Goal: Task Accomplishment & Management: Manage account settings

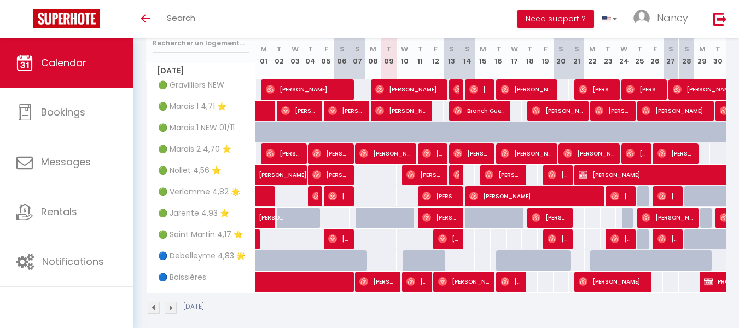
scroll to position [151, 0]
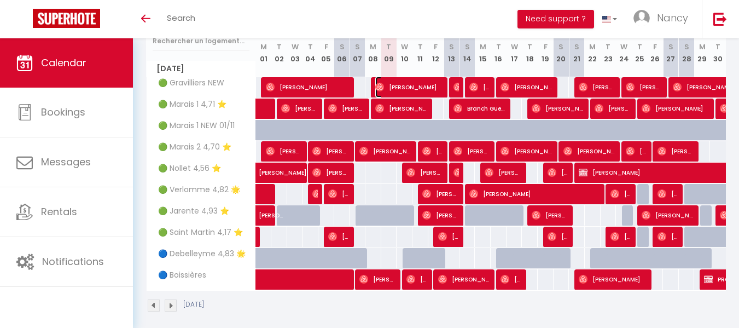
click at [407, 80] on span "[PERSON_NAME]" at bounding box center [409, 87] width 69 height 21
select select "OK"
select select "0"
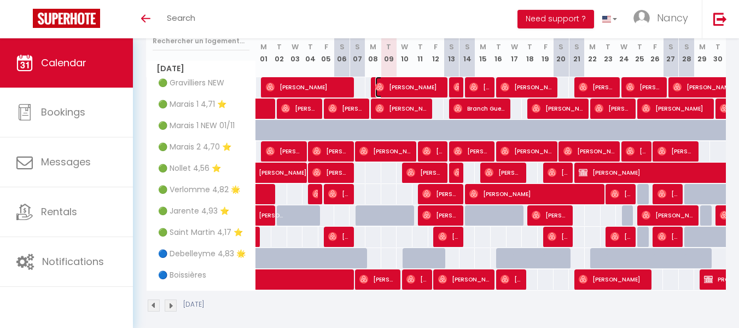
select select "1"
select select
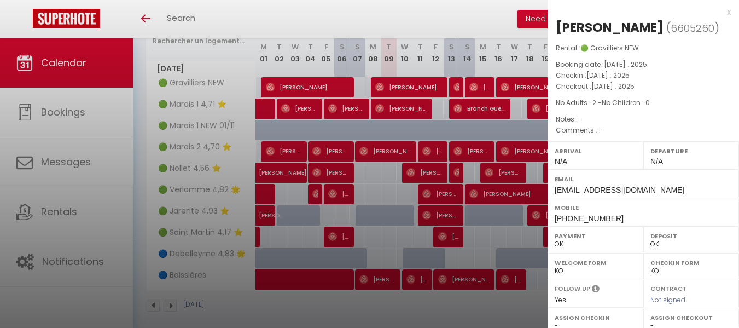
click at [451, 83] on div at bounding box center [369, 164] width 739 height 328
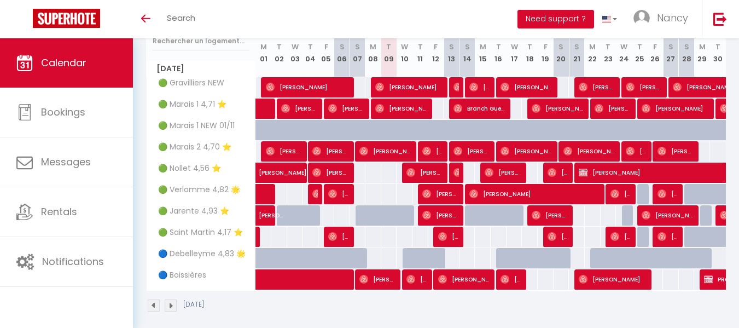
click at [453, 83] on div at bounding box center [457, 87] width 16 height 21
click at [458, 87] on img at bounding box center [457, 87] width 9 height 9
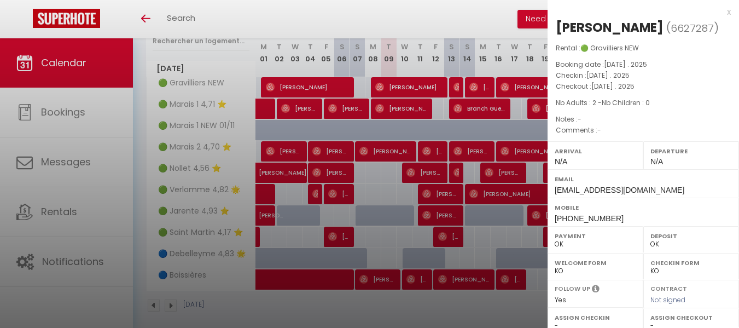
click at [450, 75] on div at bounding box center [369, 164] width 739 height 328
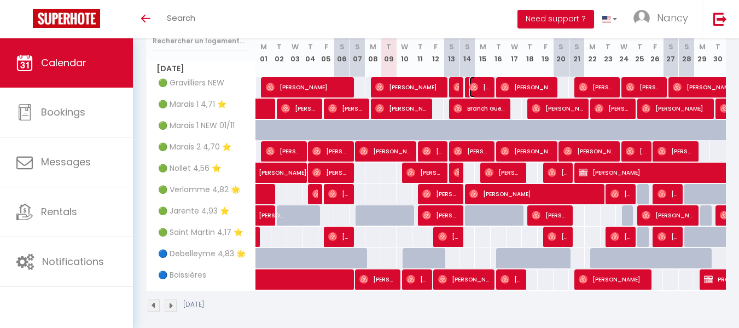
click at [475, 87] on img at bounding box center [473, 87] width 9 height 9
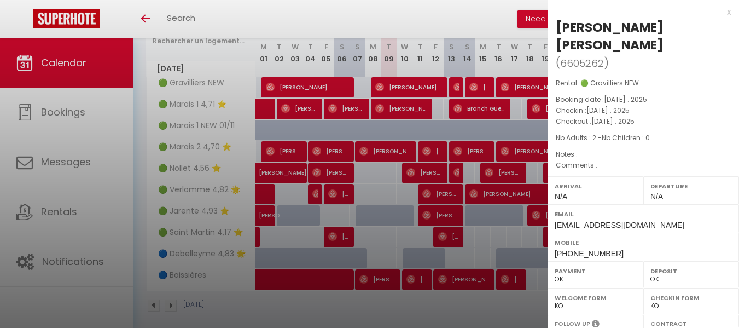
click at [403, 103] on div at bounding box center [369, 164] width 739 height 328
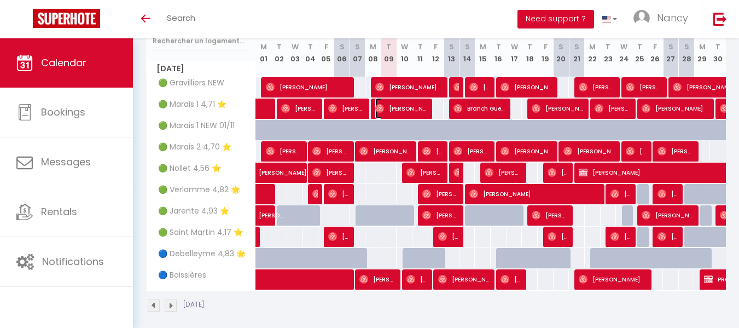
click at [403, 103] on span "[PERSON_NAME]" at bounding box center [401, 108] width 53 height 21
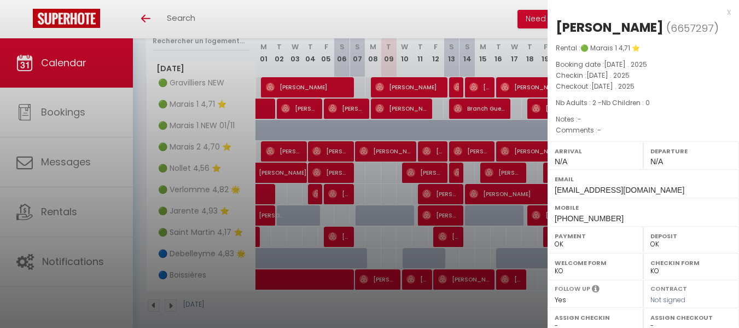
click at [470, 102] on div at bounding box center [369, 164] width 739 height 328
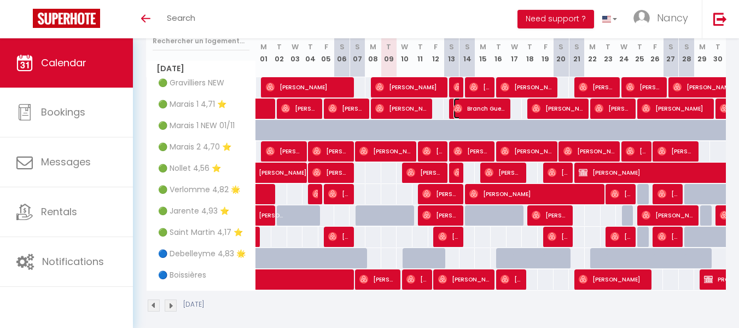
click at [470, 102] on span "Branch Guenther" at bounding box center [479, 108] width 53 height 21
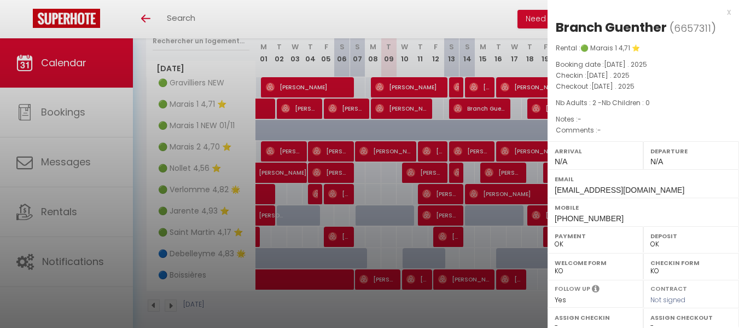
click at [386, 149] on div at bounding box center [369, 164] width 739 height 328
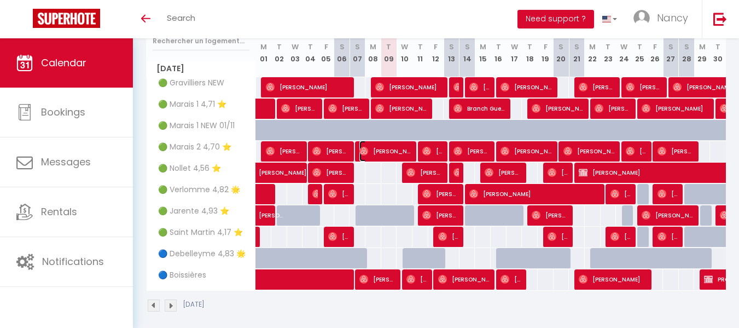
click at [386, 149] on span "[PERSON_NAME]" at bounding box center [385, 151] width 53 height 21
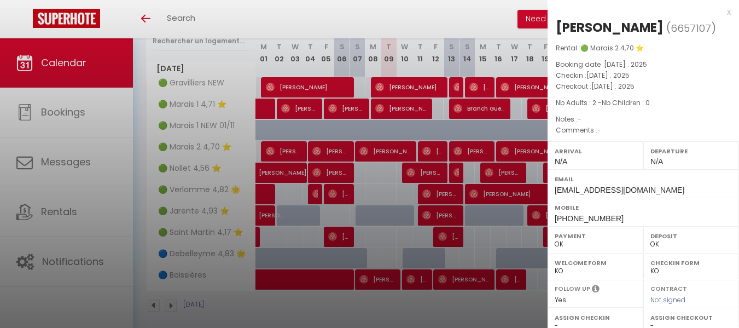
click at [437, 143] on div at bounding box center [369, 164] width 739 height 328
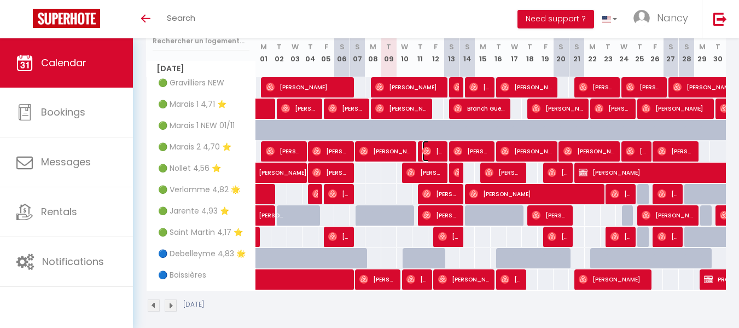
click at [437, 143] on span "[PERSON_NAME]" at bounding box center [432, 151] width 21 height 21
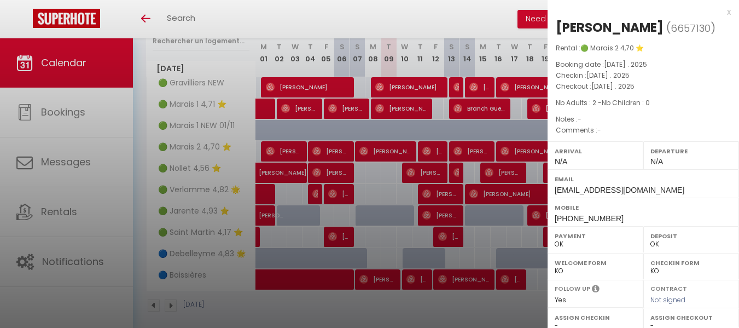
click at [464, 147] on div at bounding box center [369, 164] width 739 height 328
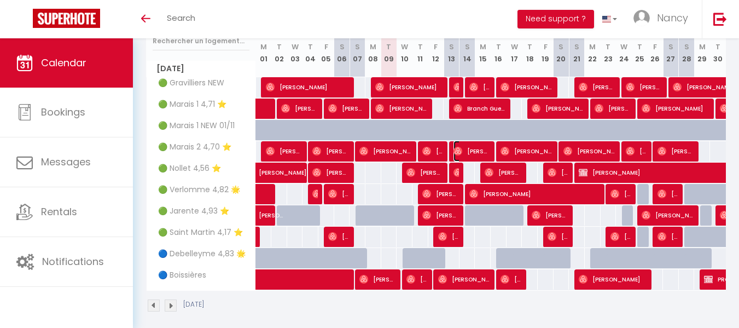
click at [464, 147] on span "[PERSON_NAME]" at bounding box center [471, 151] width 37 height 21
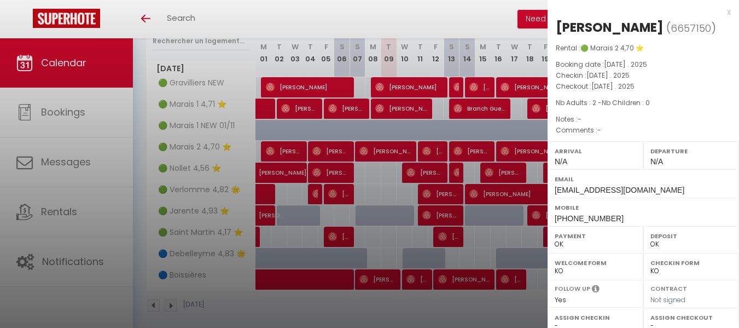
click at [425, 171] on div at bounding box center [369, 164] width 739 height 328
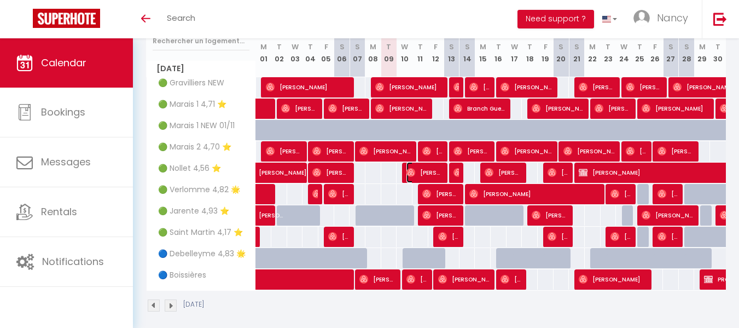
click at [425, 171] on span "[PERSON_NAME]" at bounding box center [424, 172] width 37 height 21
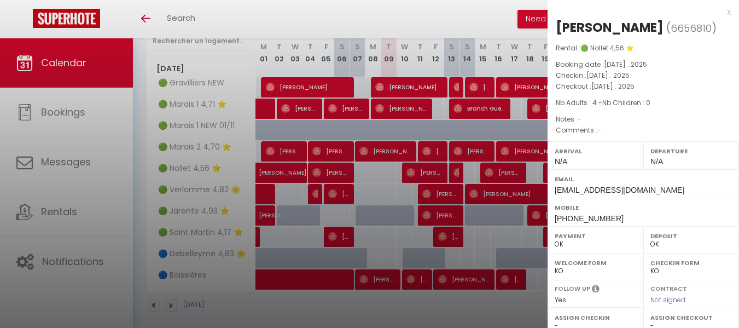
click at [454, 169] on div at bounding box center [369, 164] width 739 height 328
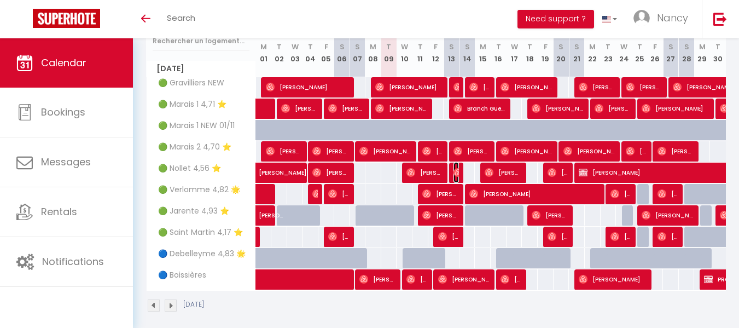
click at [454, 169] on img at bounding box center [457, 172] width 9 height 9
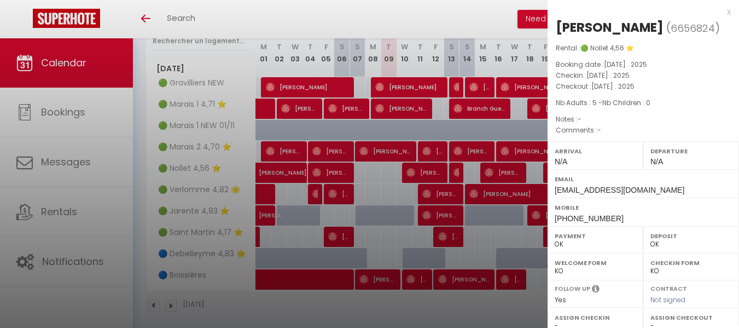
click at [425, 172] on div at bounding box center [369, 164] width 739 height 328
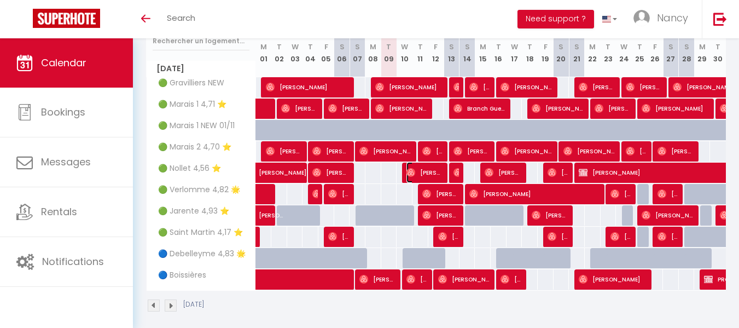
click at [425, 172] on span "[PERSON_NAME]" at bounding box center [424, 172] width 37 height 21
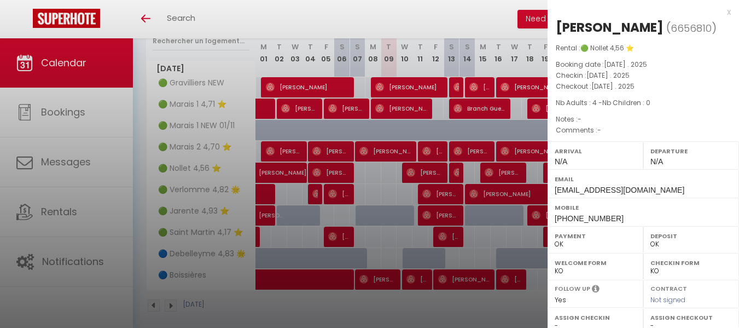
click at [454, 170] on div at bounding box center [369, 164] width 739 height 328
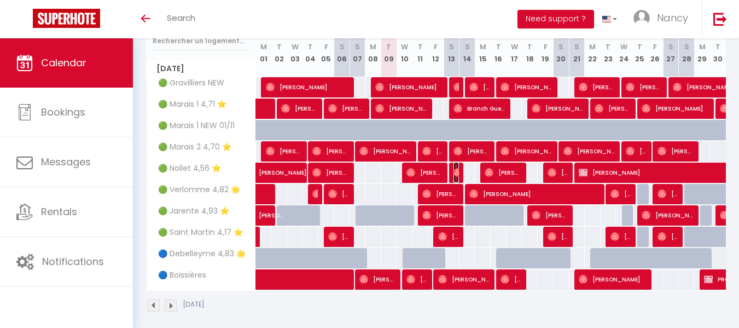
click at [454, 170] on img at bounding box center [457, 172] width 9 height 9
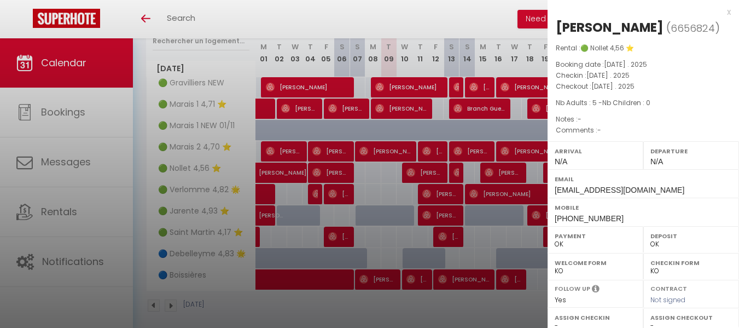
click at [497, 168] on div at bounding box center [369, 164] width 739 height 328
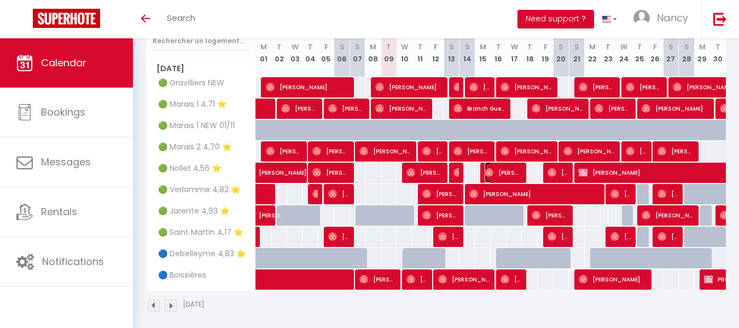
click at [497, 168] on span "[PERSON_NAME]" at bounding box center [503, 172] width 37 height 21
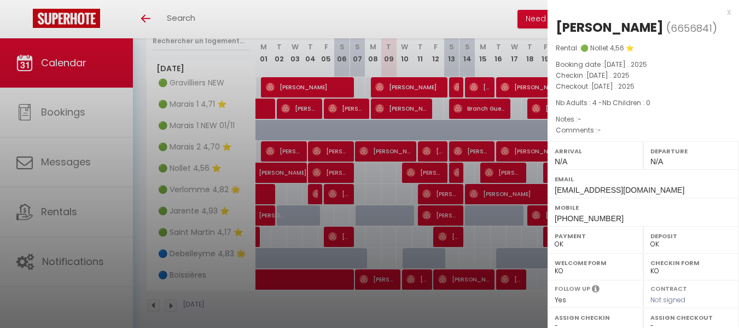
click at [441, 191] on div at bounding box center [369, 164] width 739 height 328
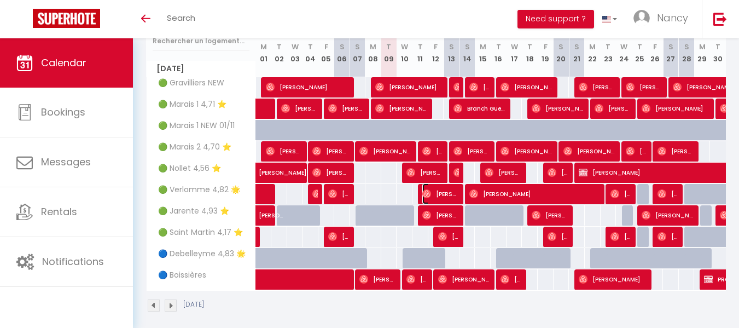
click at [447, 189] on span "[PERSON_NAME]" at bounding box center [440, 193] width 37 height 21
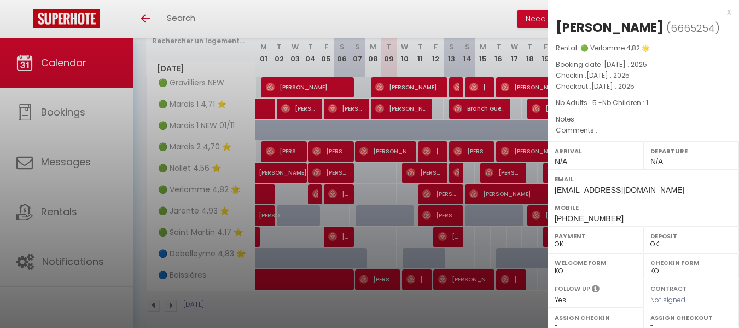
click at [448, 232] on div at bounding box center [369, 164] width 739 height 328
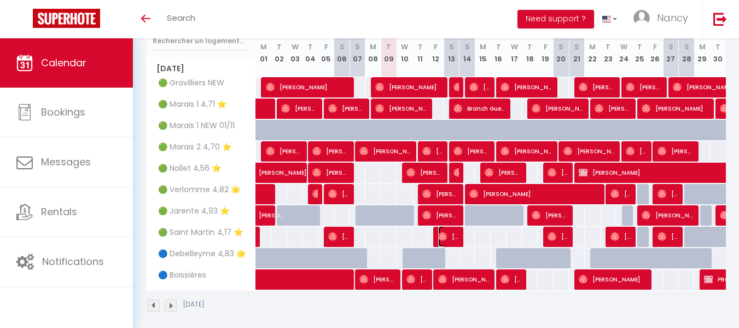
click at [448, 232] on span "[PERSON_NAME]" at bounding box center [448, 236] width 21 height 21
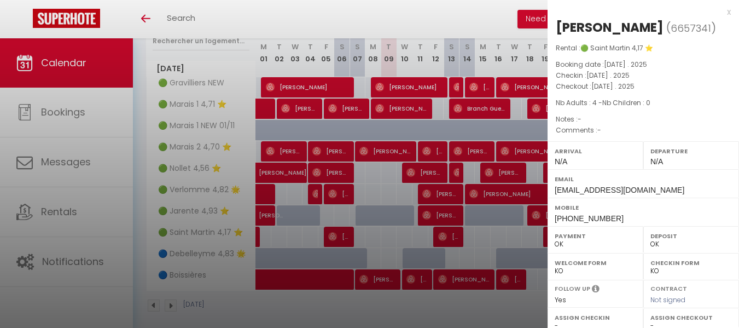
click at [384, 274] on div at bounding box center [369, 164] width 739 height 328
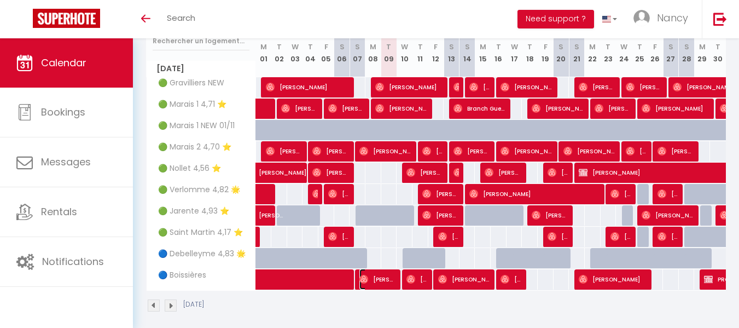
click at [384, 274] on span "Simon Larente Marcotte" at bounding box center [377, 279] width 37 height 21
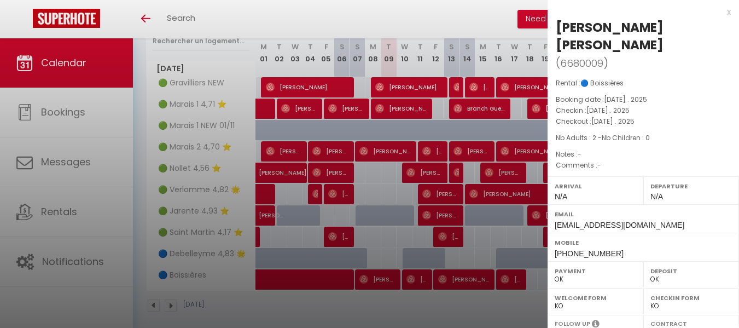
click at [417, 275] on div at bounding box center [369, 164] width 739 height 328
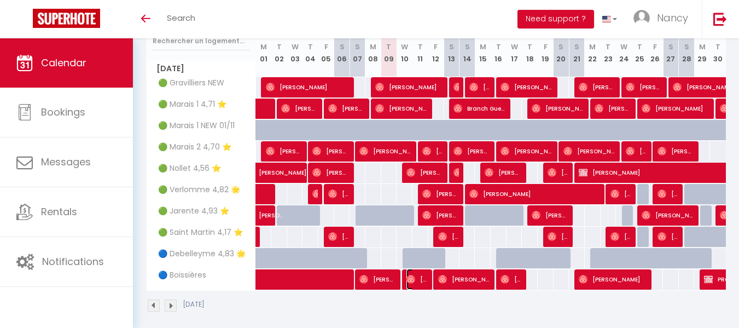
click at [417, 275] on span "[PERSON_NAME]" at bounding box center [416, 279] width 21 height 21
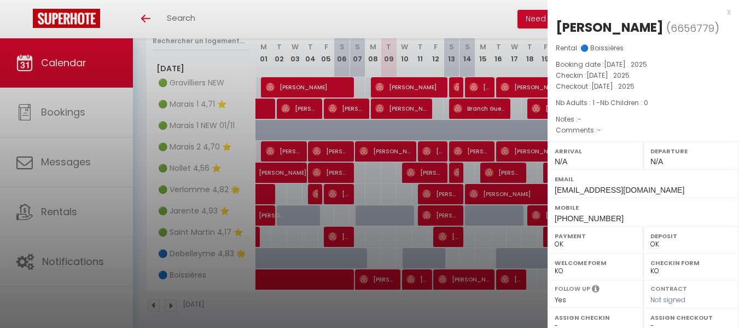
click at [465, 278] on div at bounding box center [369, 164] width 739 height 328
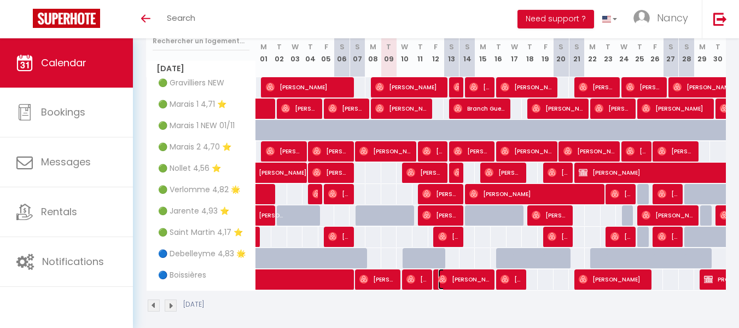
click at [465, 278] on span "[PERSON_NAME]" at bounding box center [464, 279] width 53 height 21
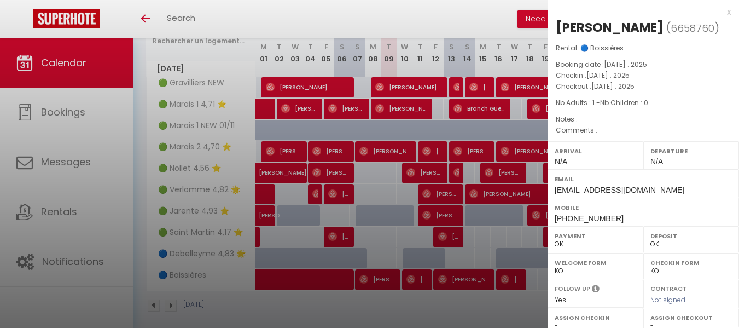
click at [469, 21] on div at bounding box center [369, 164] width 739 height 328
